Goal: Information Seeking & Learning: Find specific page/section

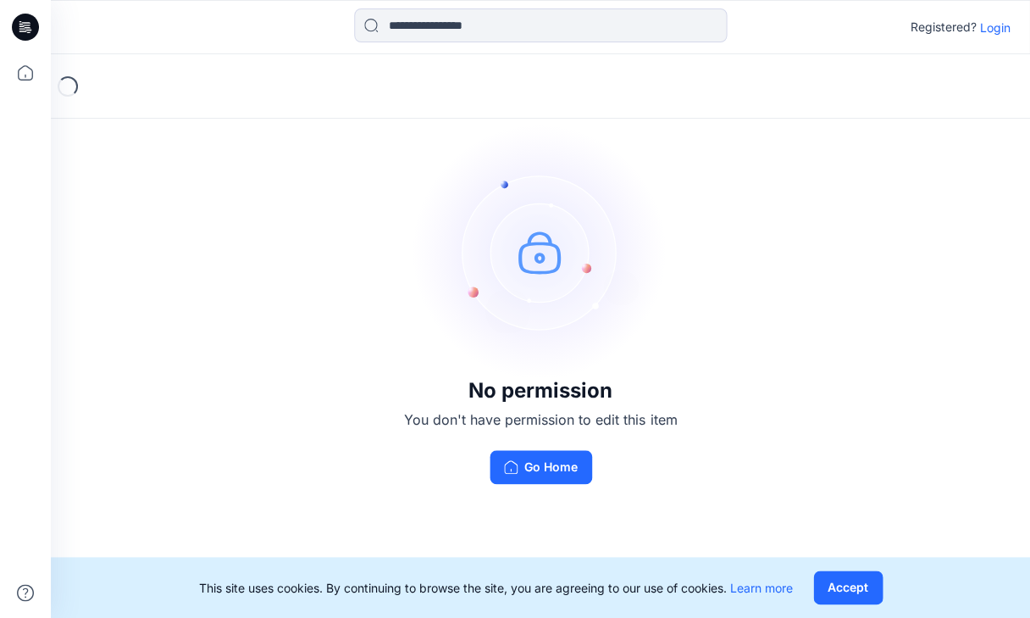
click at [998, 19] on p "Login" at bounding box center [994, 28] width 30 height 18
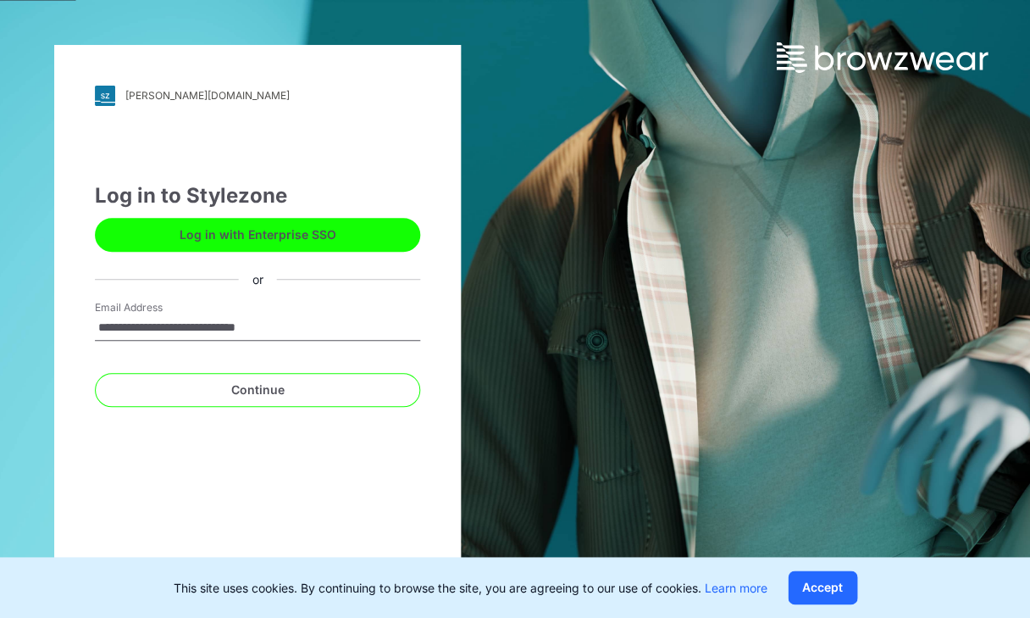
type input "**********"
click at [257, 389] on button "Continue" at bounding box center [257, 390] width 325 height 34
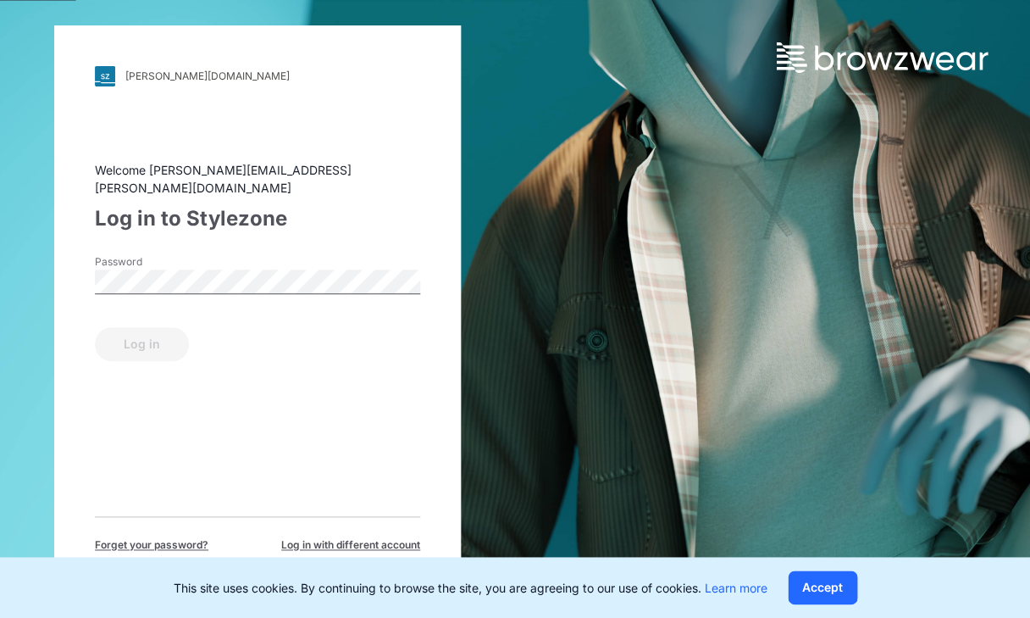
click at [241, 258] on div "Password" at bounding box center [257, 279] width 325 height 51
click at [141, 334] on button "Log in" at bounding box center [142, 344] width 94 height 34
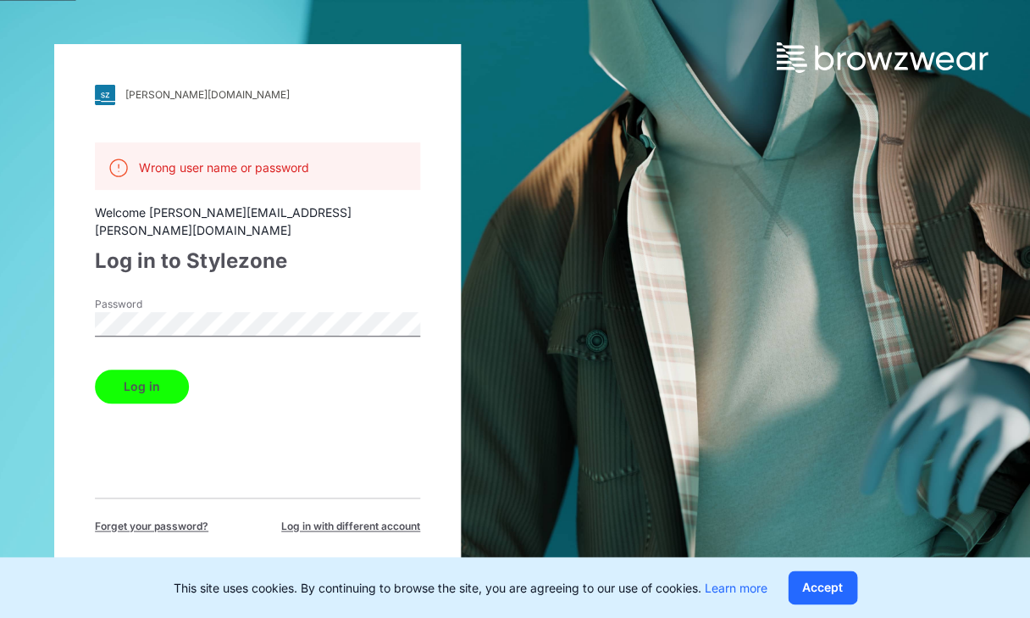
click at [0, 278] on html "[PERSON_NAME][DOMAIN_NAME] Loading... Wrong user name or password Welcome [PERS…" at bounding box center [515, 309] width 1030 height 618
click at [141, 369] on button "Log in" at bounding box center [142, 386] width 94 height 34
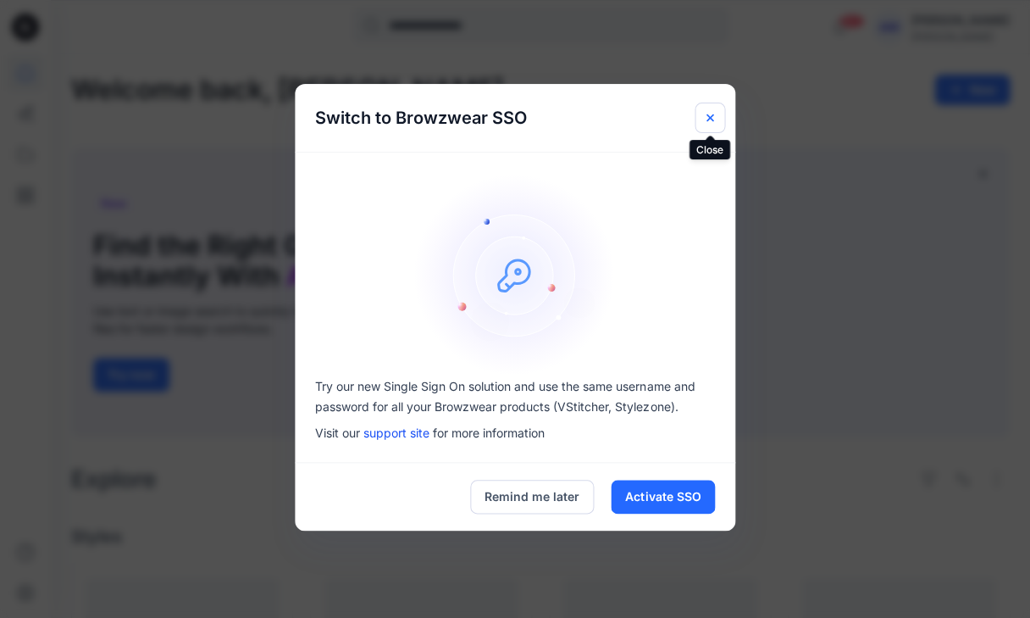
click at [716, 108] on button "Close" at bounding box center [710, 118] width 30 height 30
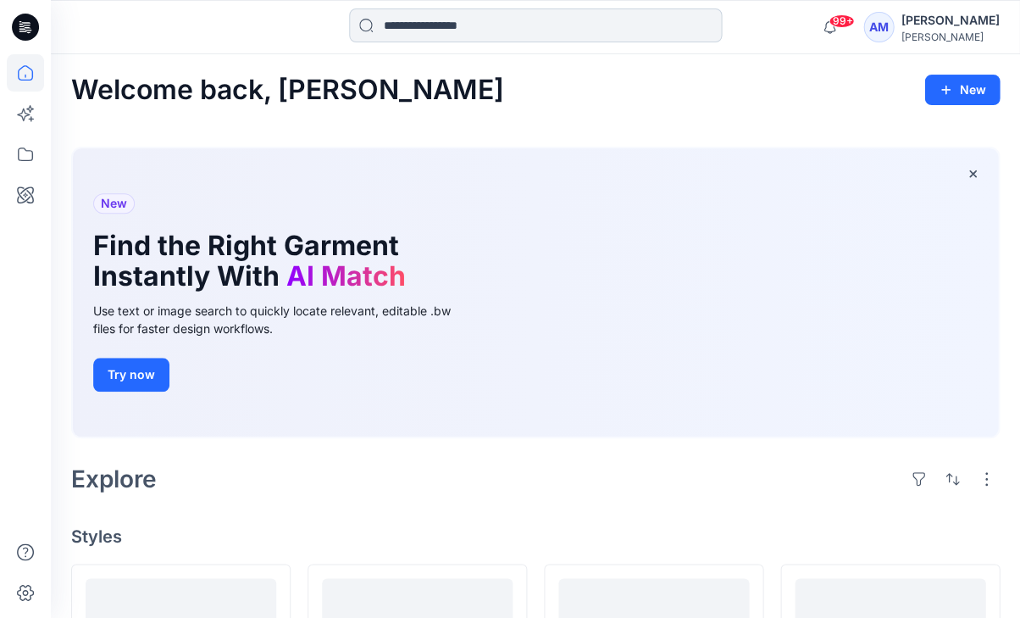
click at [504, 38] on input at bounding box center [535, 25] width 373 height 34
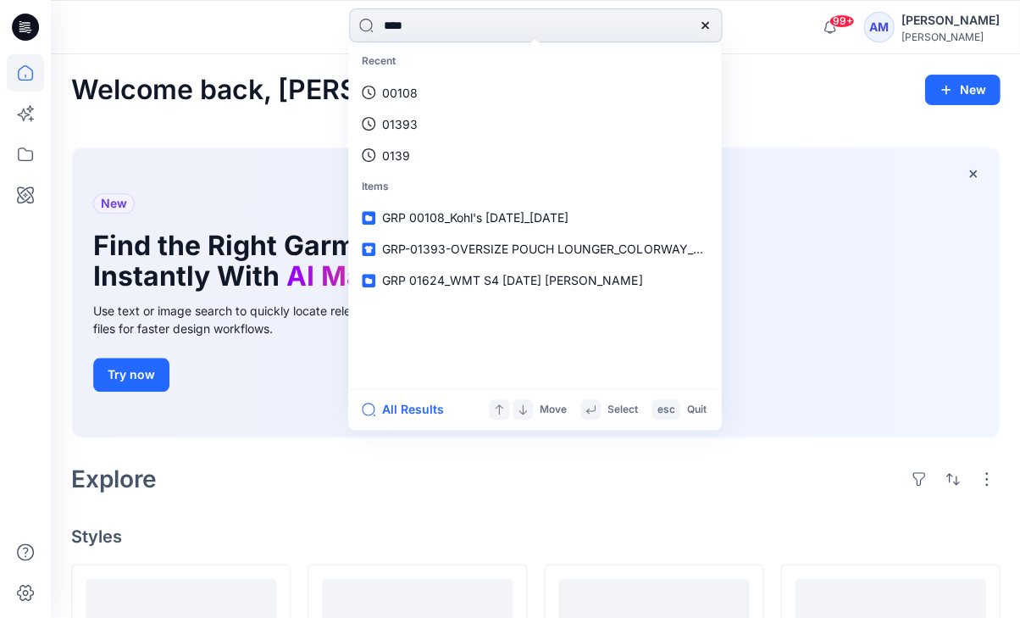
type input "*****"
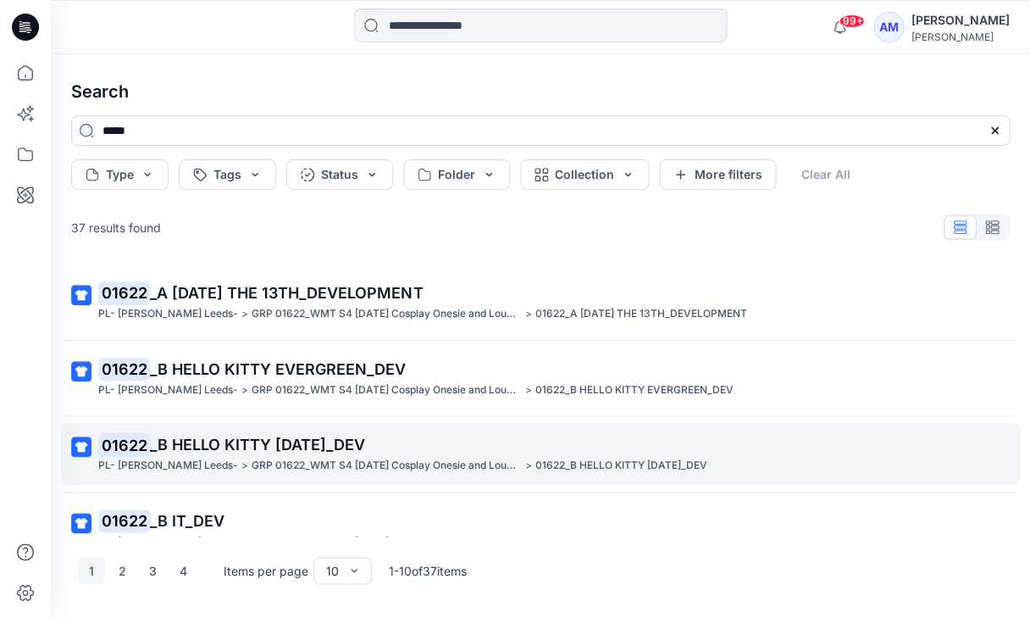
click at [419, 451] on p "01622 _B HELLO KITTY [DATE]_DEV" at bounding box center [538, 445] width 881 height 24
